Goal: Check status: Check status

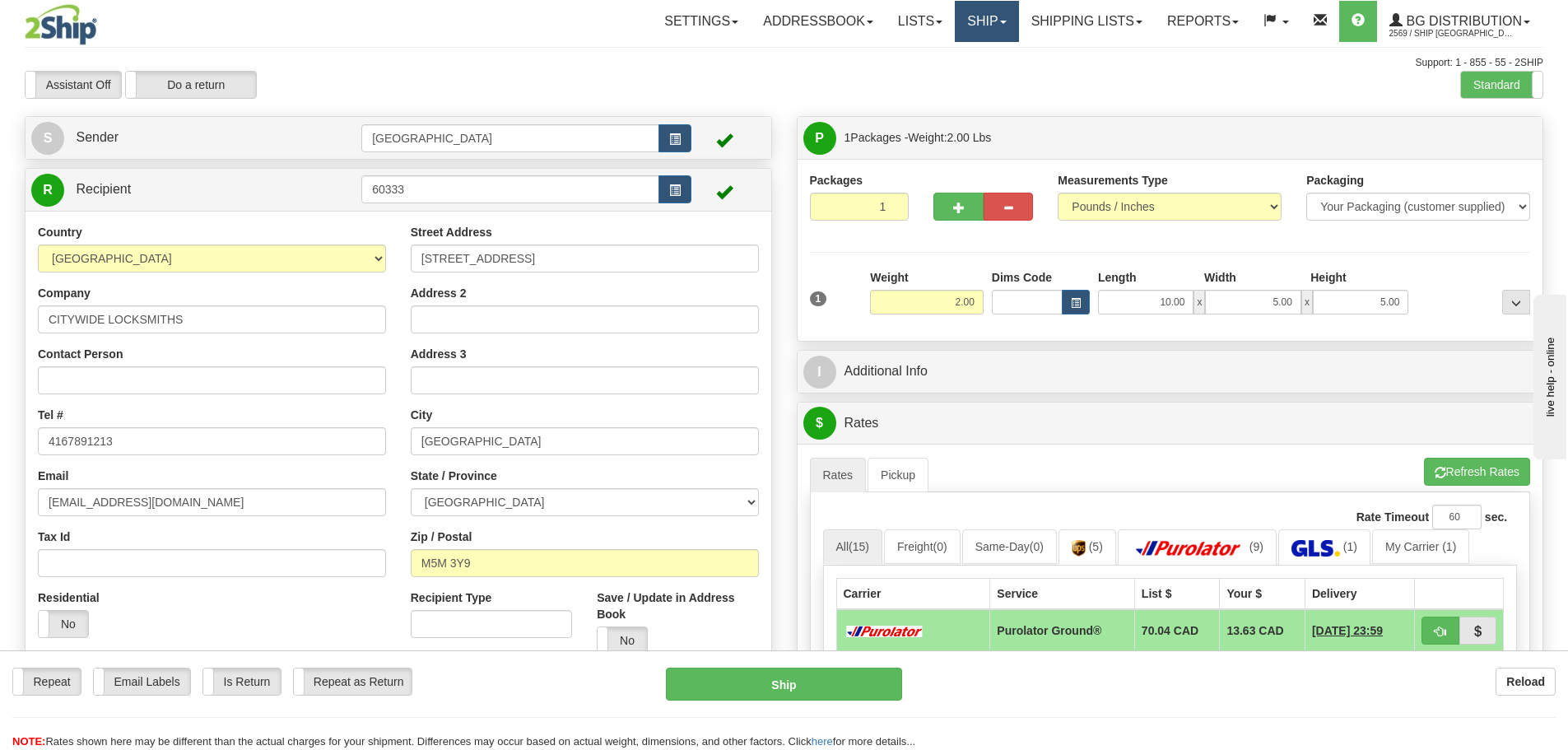
drag, startPoint x: 988, startPoint y: 24, endPoint x: 985, endPoint y: 33, distance: 9.5
click at [988, 24] on link "Ship" at bounding box center [986, 22] width 63 height 41
click at [977, 54] on link "Ship Screen" at bounding box center [953, 57] width 130 height 22
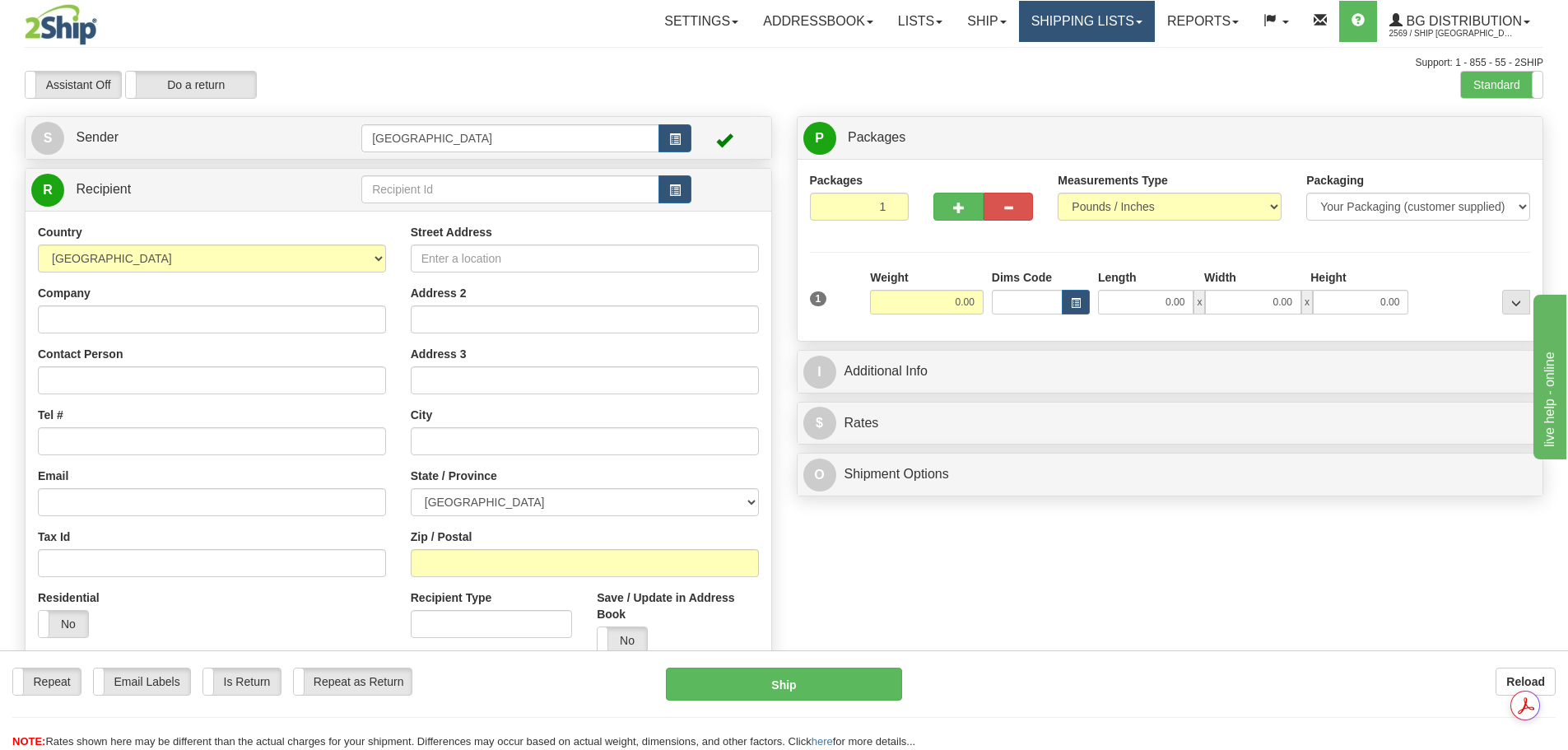
click at [1047, 25] on link "Shipping lists" at bounding box center [1087, 22] width 136 height 41
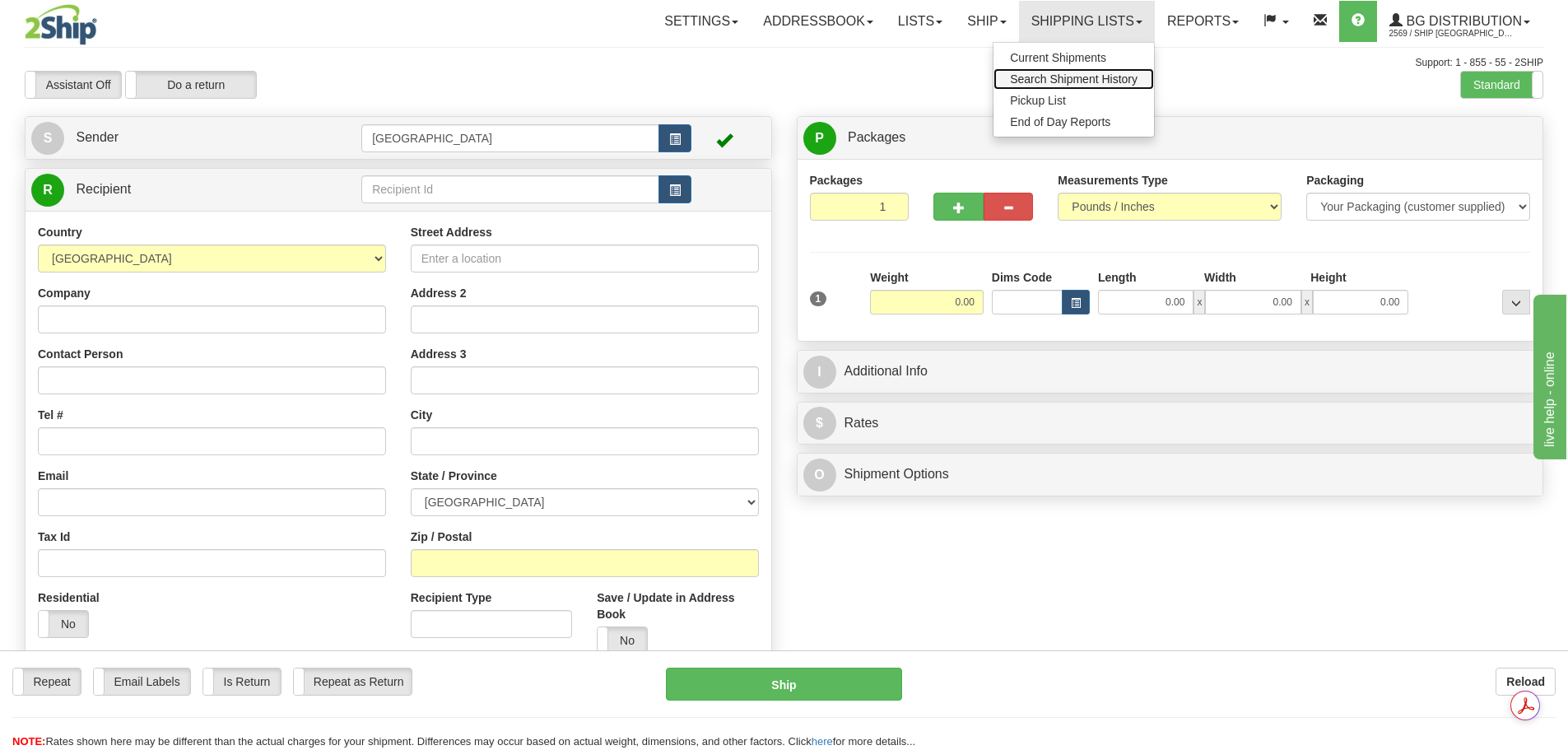
click at [1043, 83] on span "Search Shipment History" at bounding box center [1074, 79] width 128 height 13
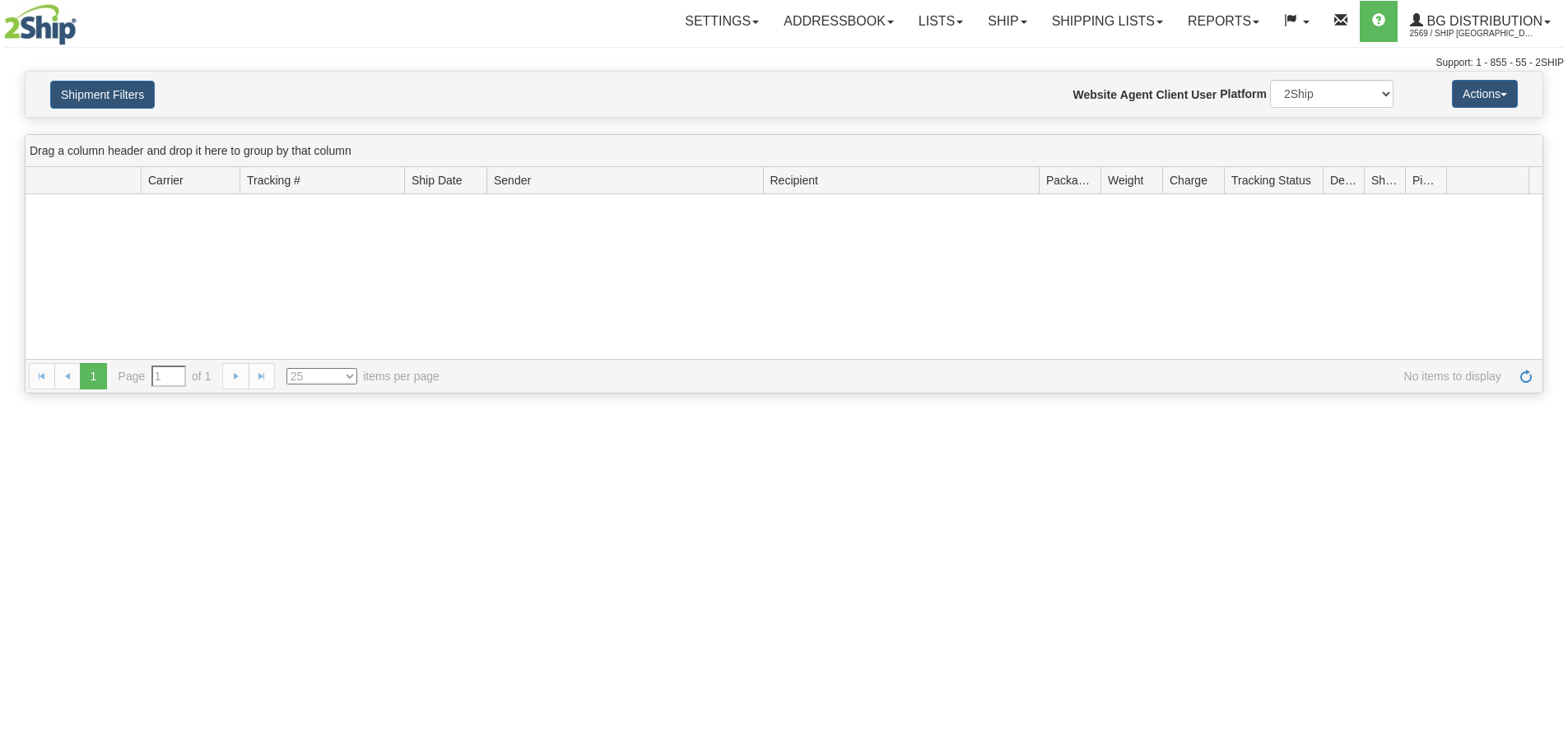
type input "From 08/18/2025 To 08/19/2025"
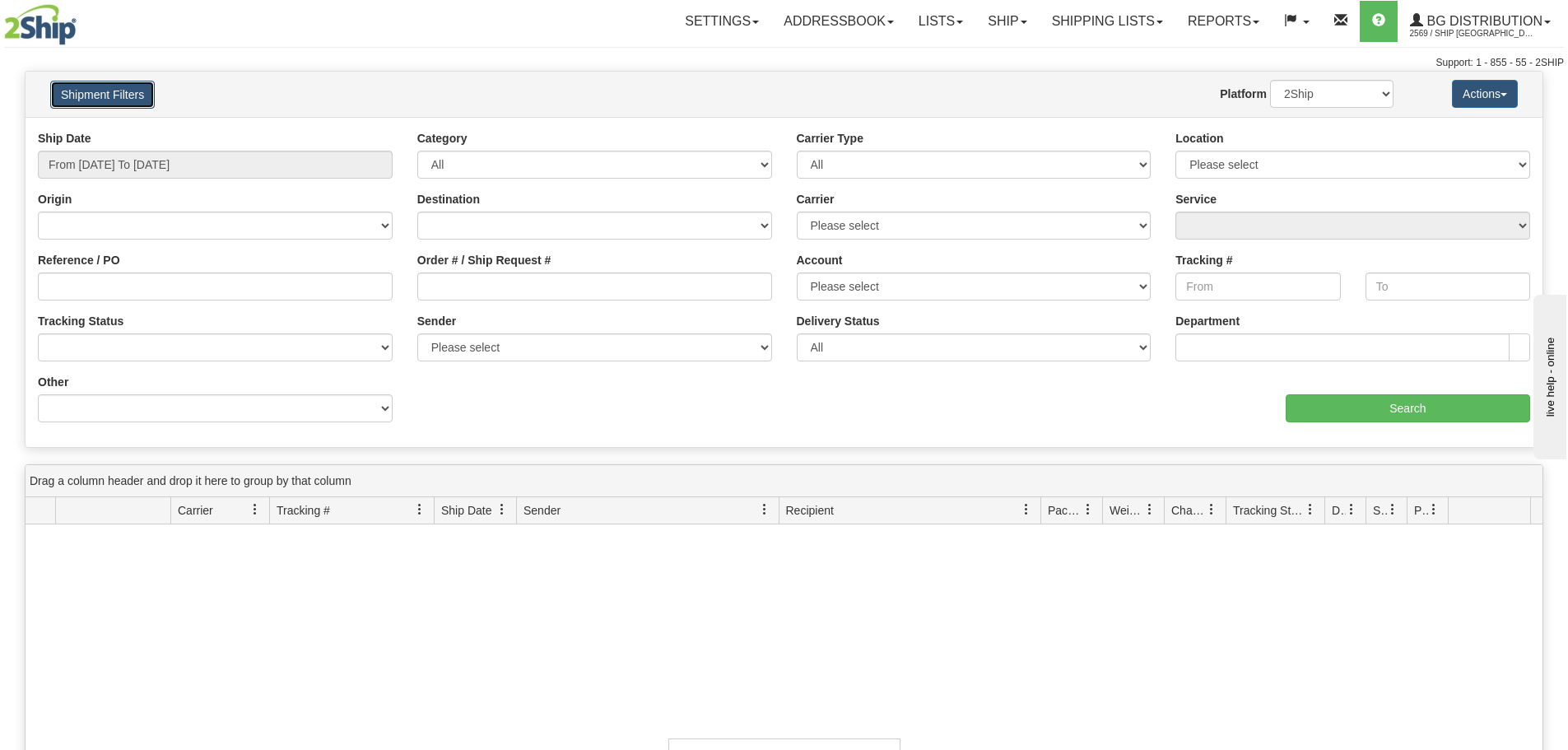
click at [132, 86] on button "Shipment Filters" at bounding box center [101, 95] width 104 height 28
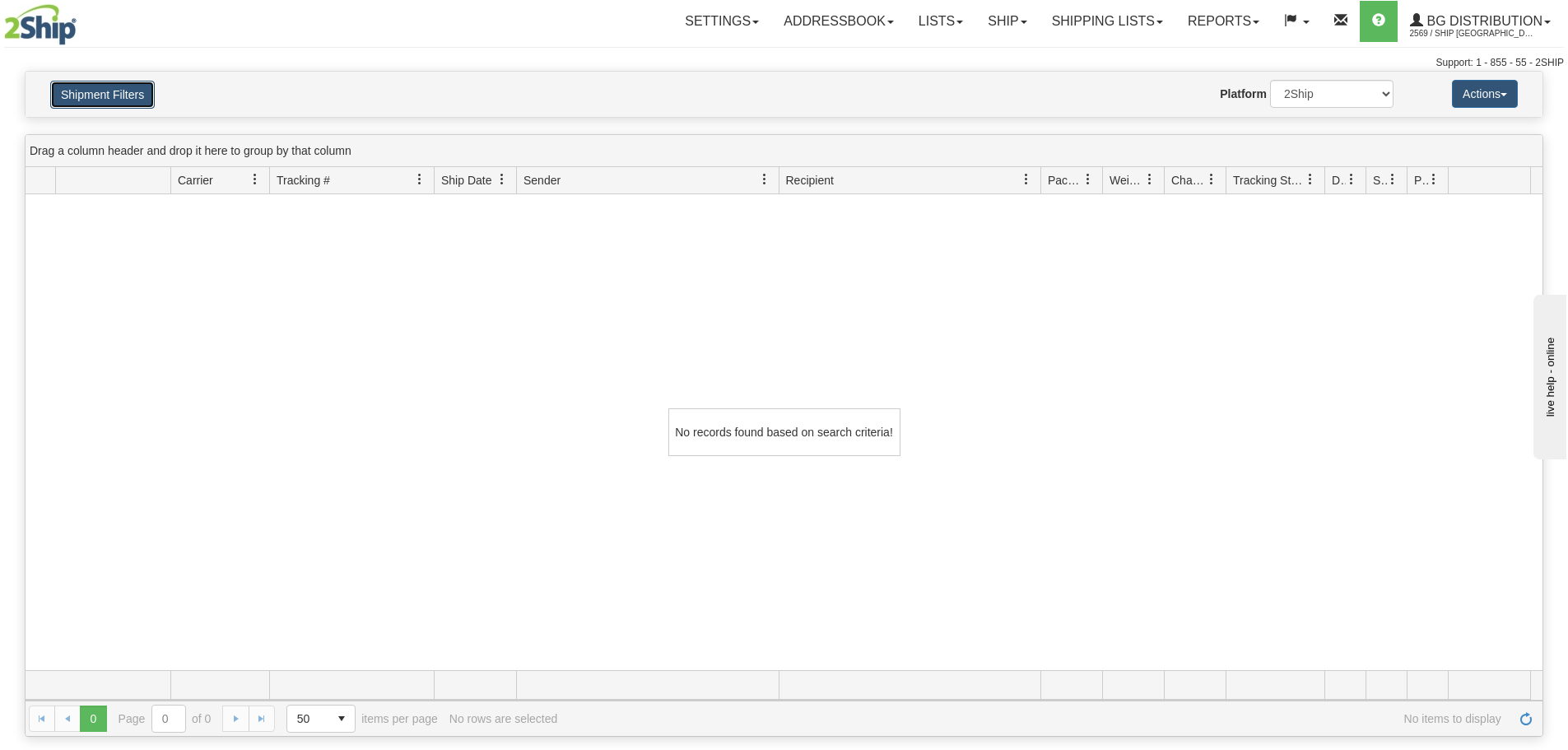
click at [103, 97] on button "Shipment Filters" at bounding box center [101, 95] width 104 height 28
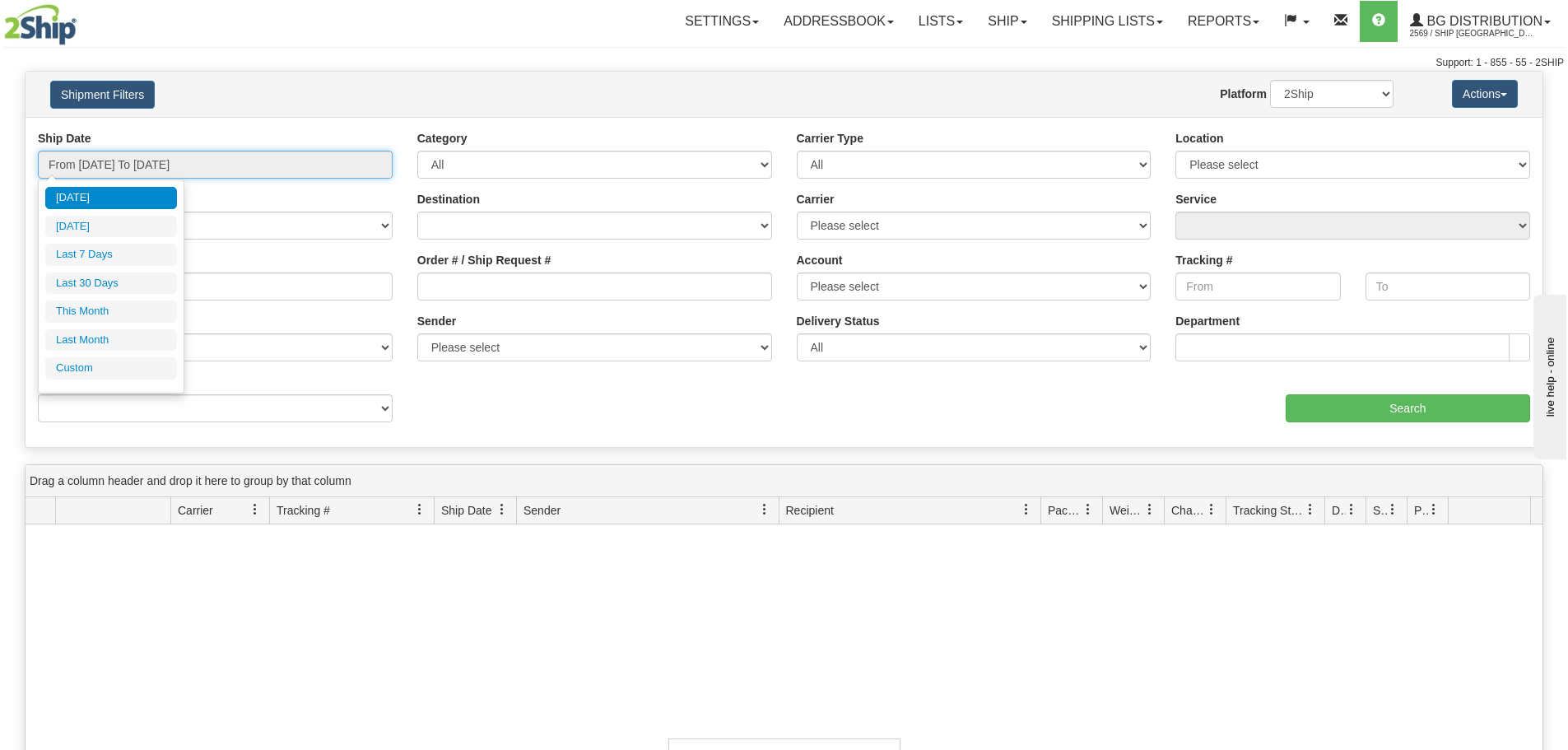
click at [307, 169] on input "From 08/18/2025 To 08/19/2025" at bounding box center [215, 164] width 355 height 28
click at [125, 365] on li "Custom" at bounding box center [111, 368] width 132 height 23
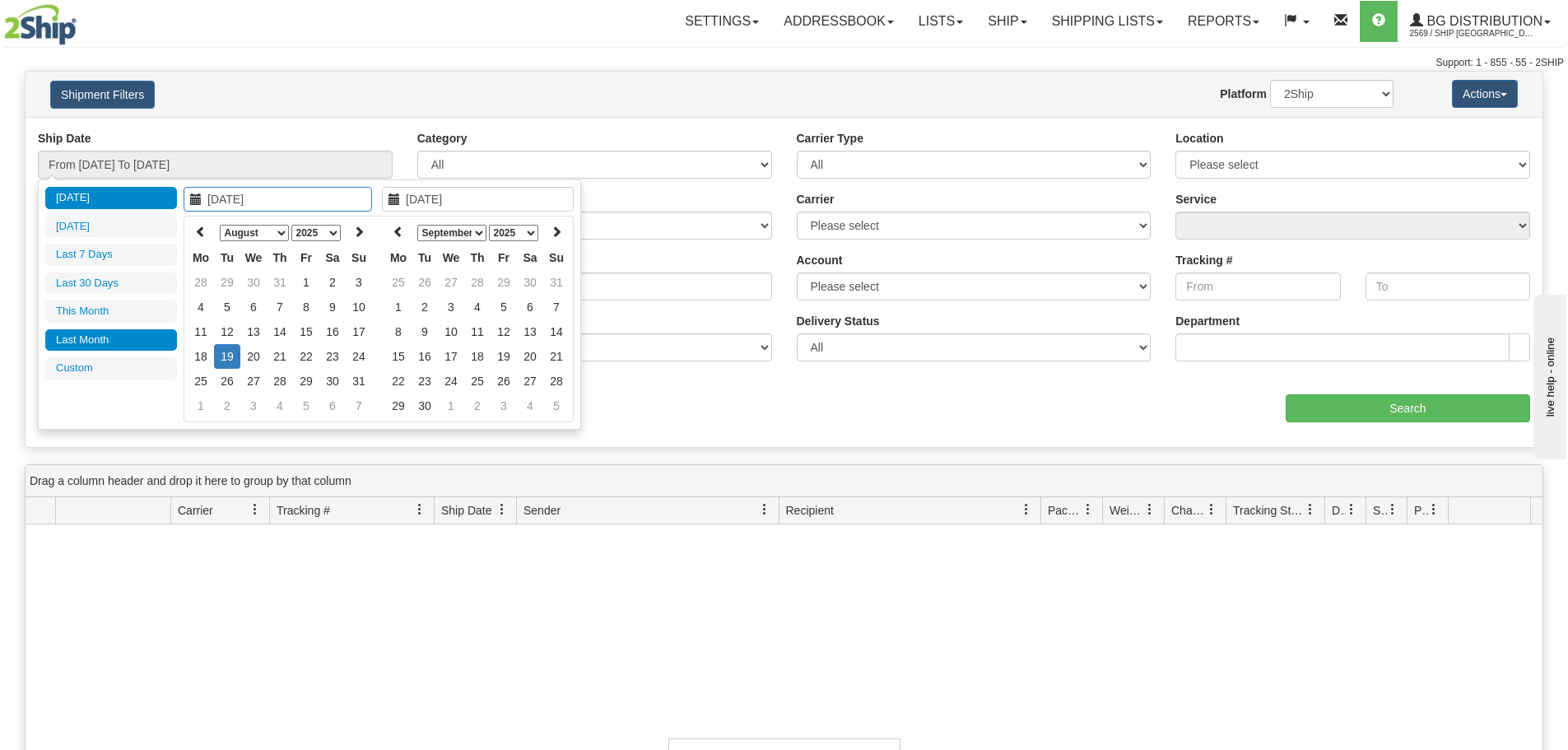
type input "07/01/2025"
type input "07/31/2025"
type input "08/19/2025"
type input "08/05/2025"
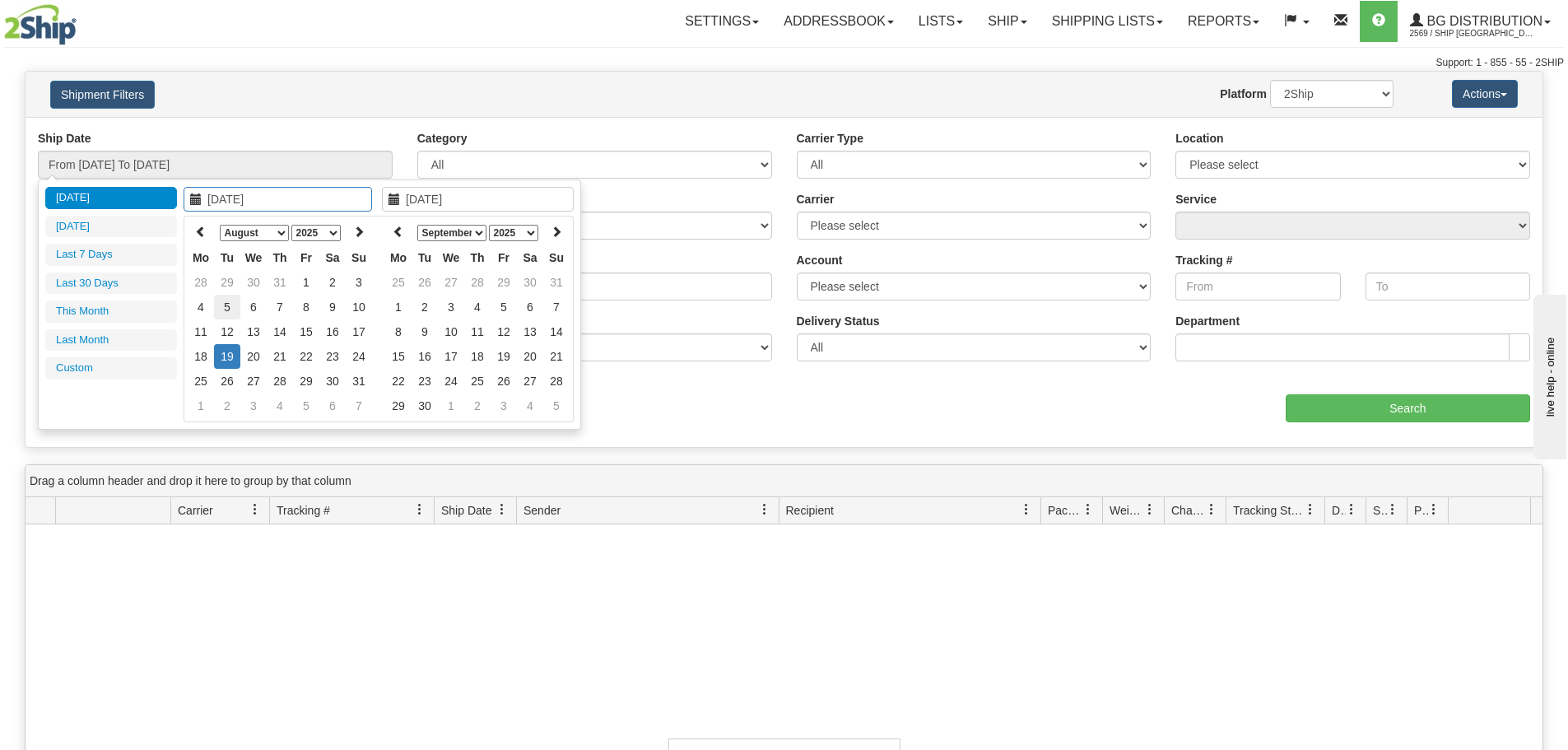
click at [221, 296] on td "5" at bounding box center [227, 307] width 26 height 24
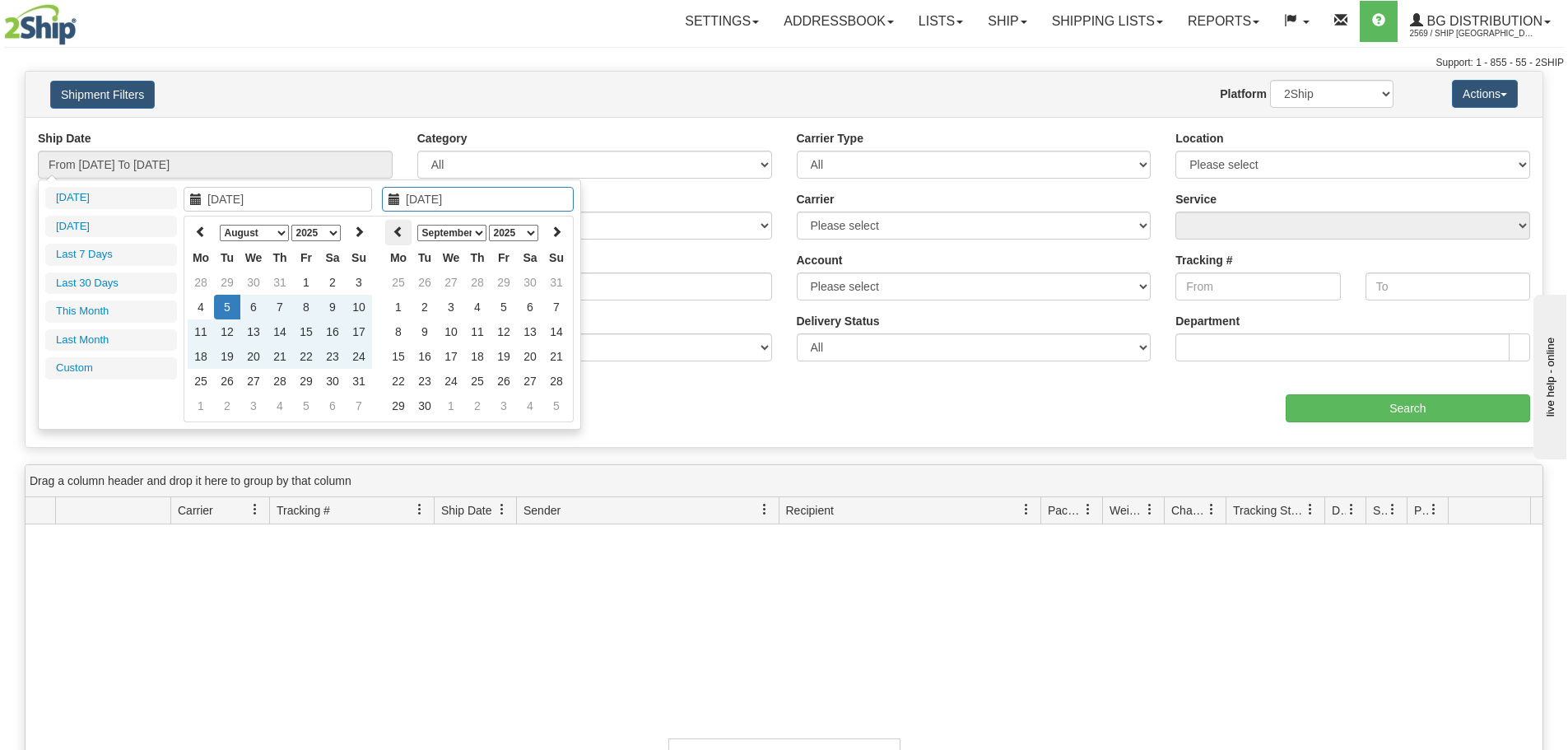
click at [400, 240] on th at bounding box center [398, 232] width 26 height 25
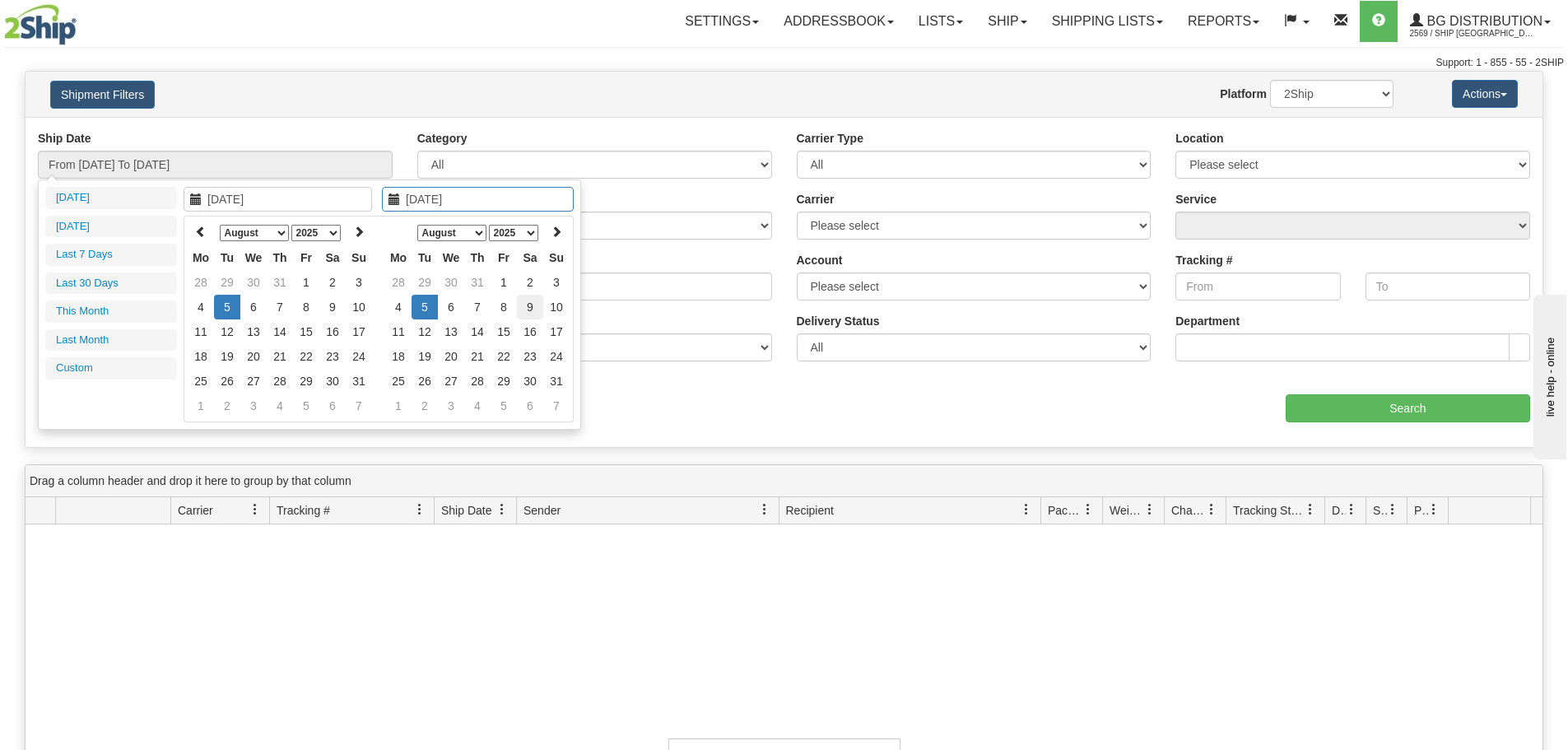
type input "08/09/2025"
click at [528, 308] on td "9" at bounding box center [530, 307] width 26 height 24
type input "From 08/05/2025 To 08/09/2025"
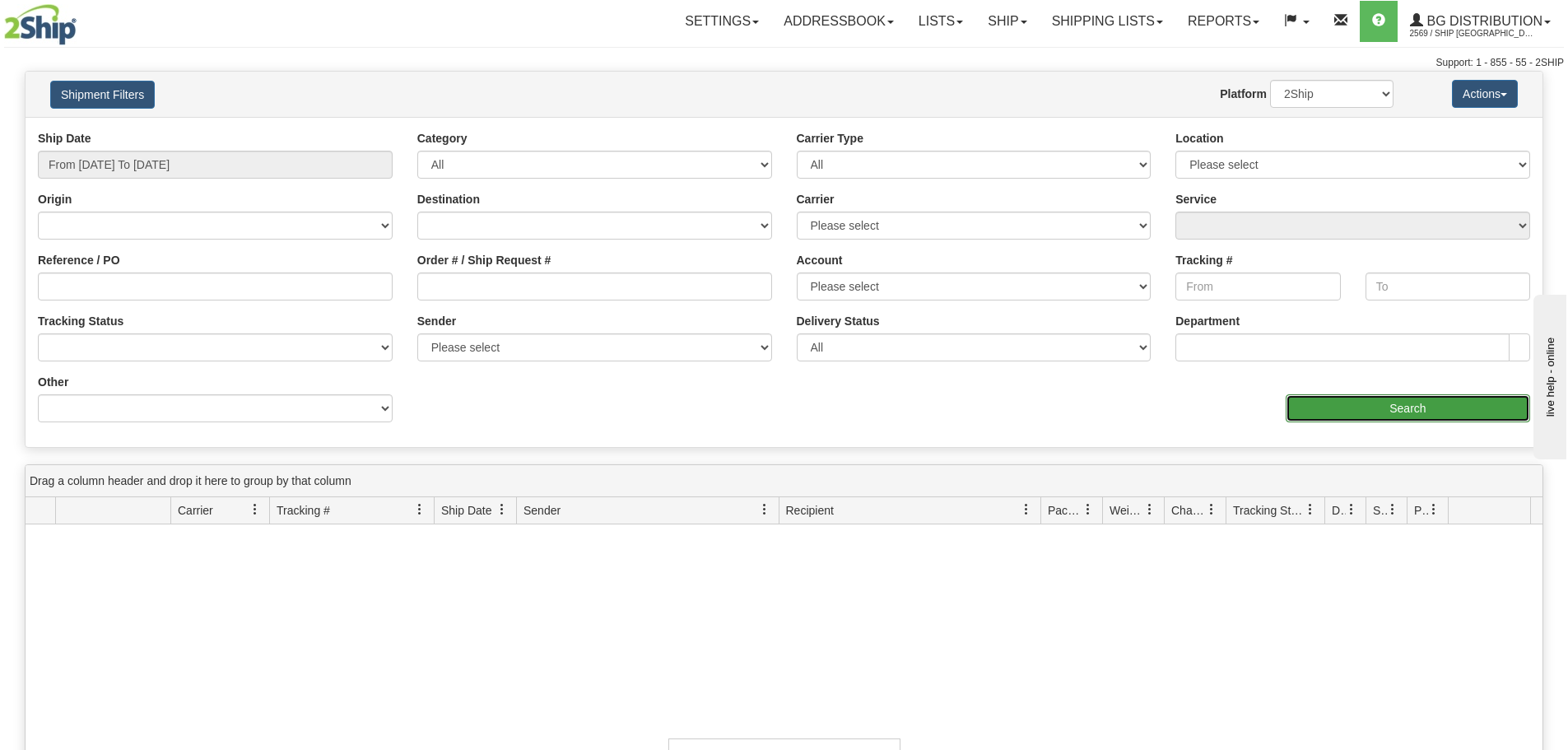
click at [1423, 421] on input "Search" at bounding box center [1407, 409] width 244 height 28
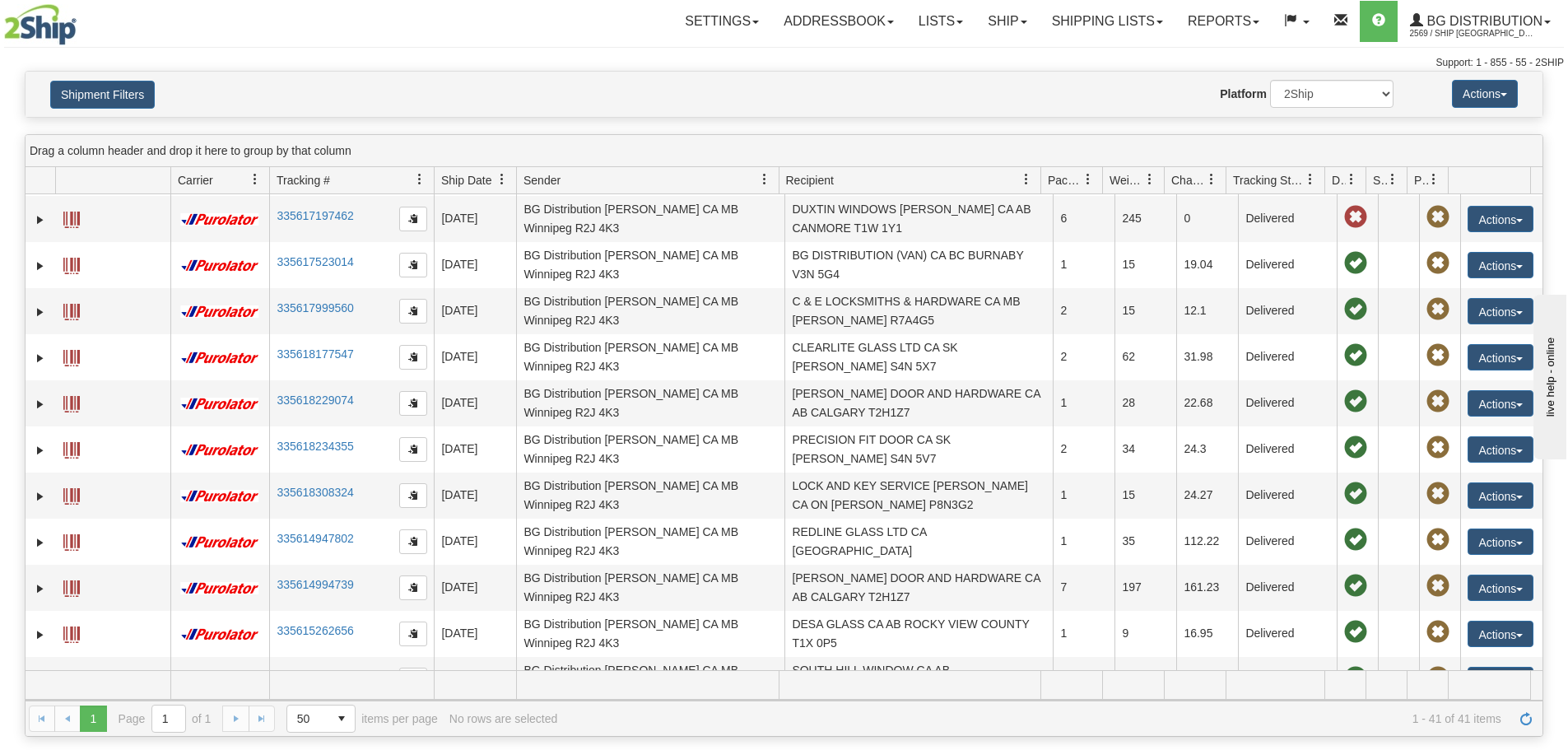
scroll to position [1406, 0]
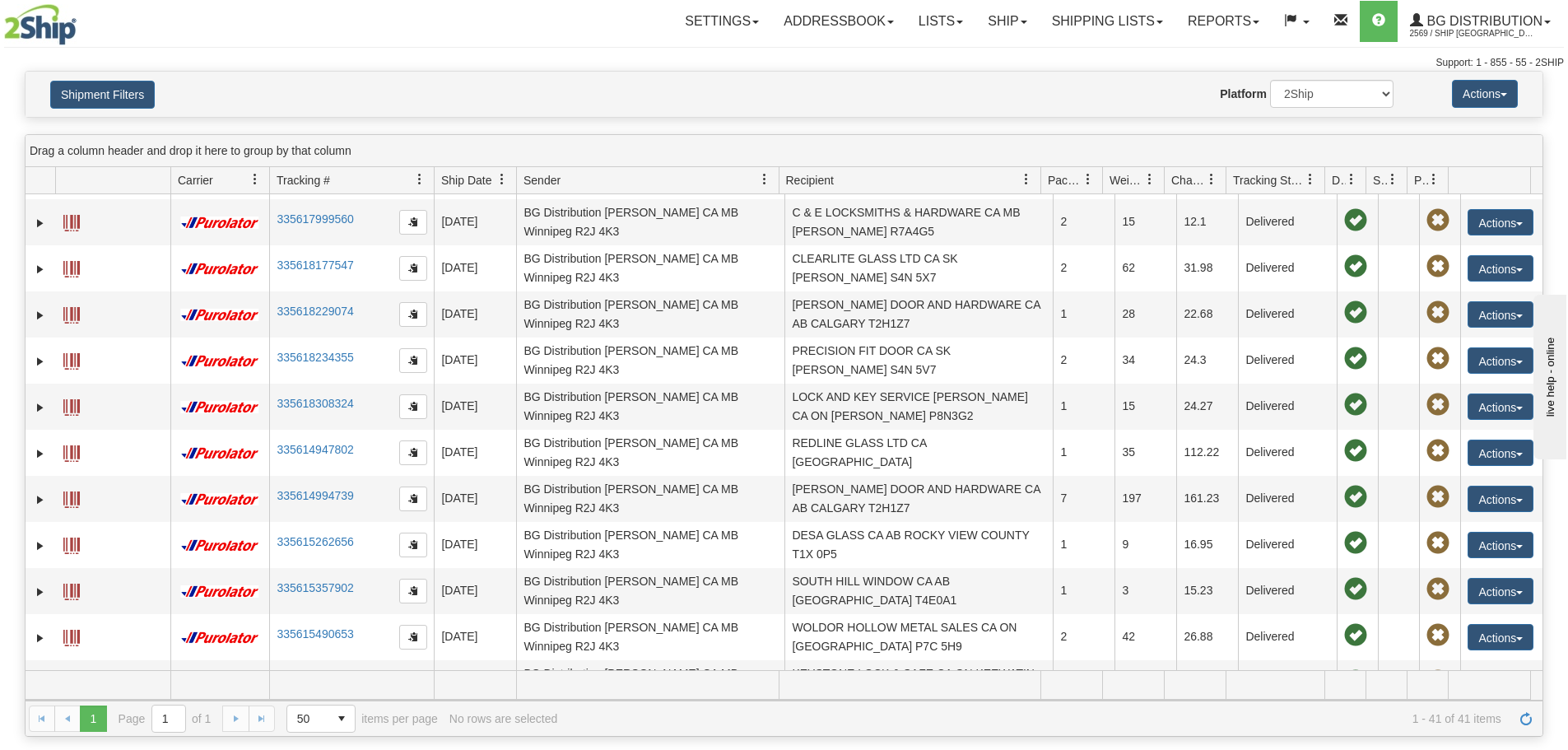
click at [232, 721] on div "1 1 Page 1 of 1 50 25 50 100 500 1000 items per page 1 - 41 of 41 items No rows…" at bounding box center [784, 719] width 1517 height 36
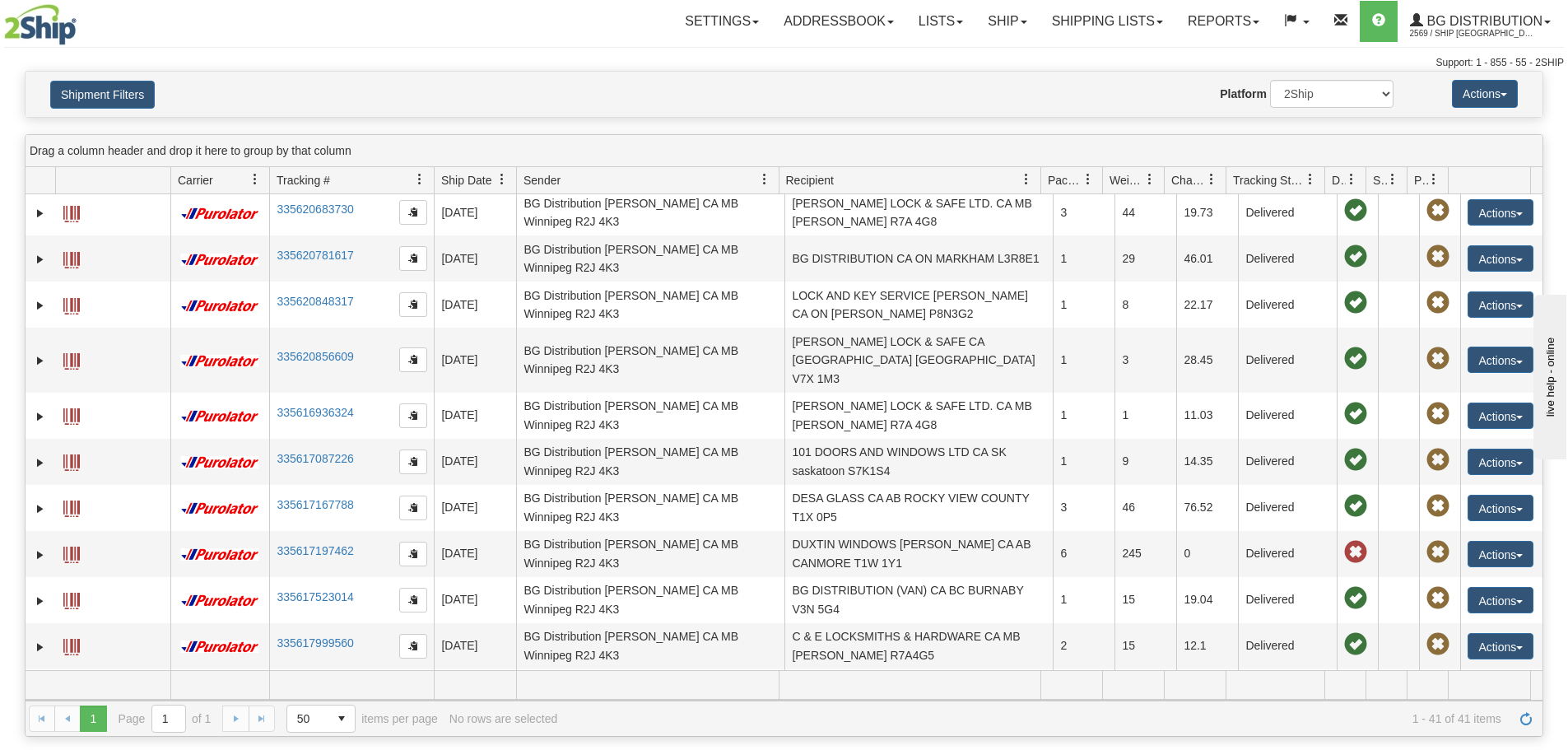
scroll to position [913, 0]
